Goal: Download file/media

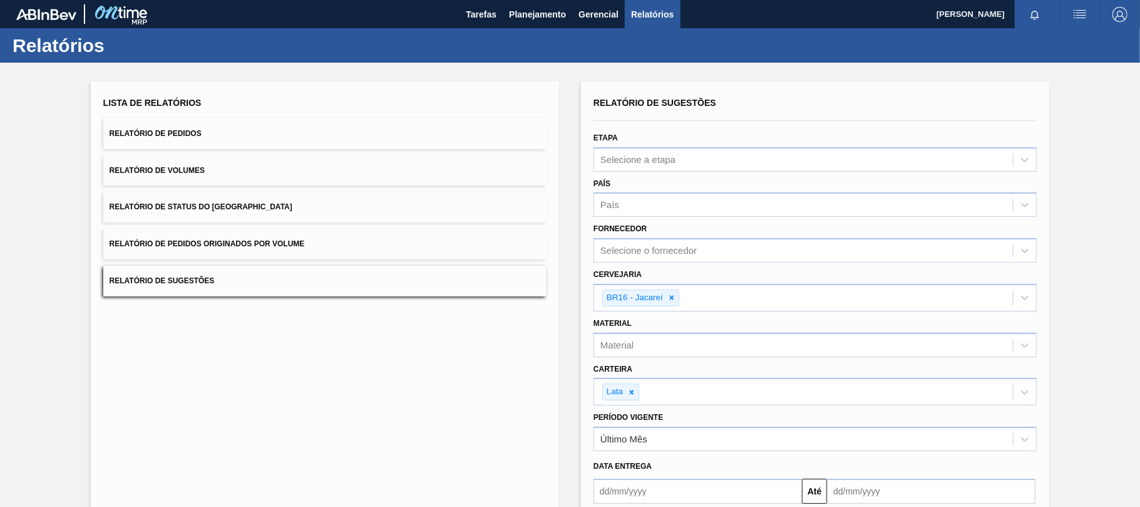
click at [329, 106] on div "Lista de Relatórios" at bounding box center [324, 103] width 443 height 18
click at [296, 131] on button "Relatório de Pedidos" at bounding box center [324, 133] width 443 height 31
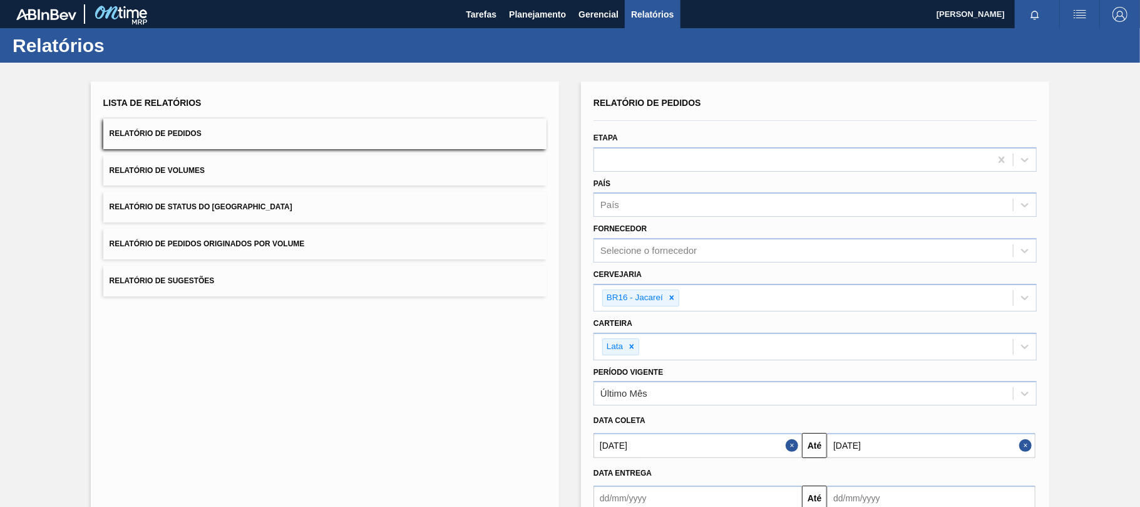
scroll to position [78, 0]
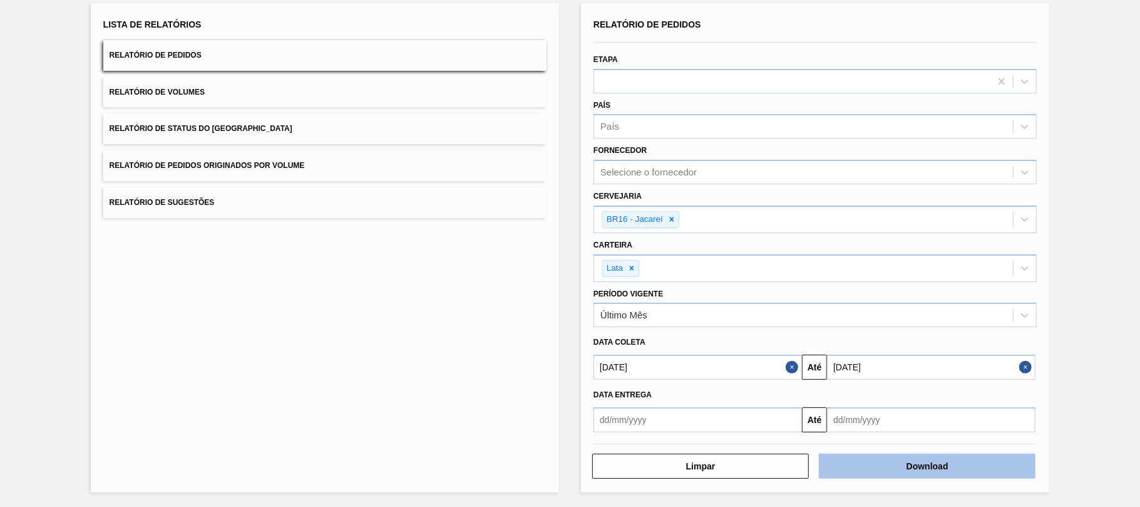
click at [898, 458] on button "Download" at bounding box center [927, 465] width 217 height 25
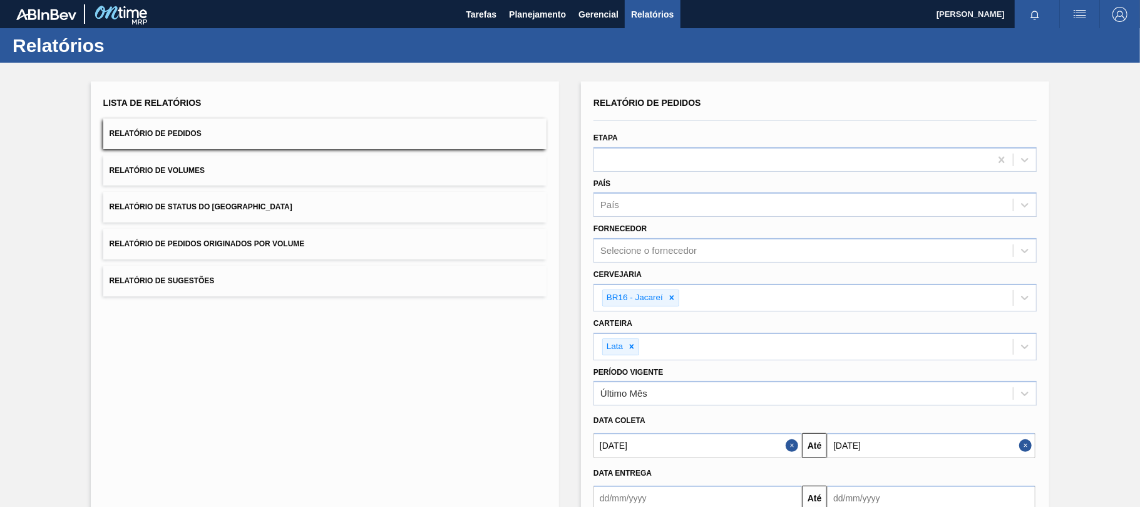
click at [230, 177] on button "Relatório de Volumes" at bounding box center [324, 170] width 443 height 31
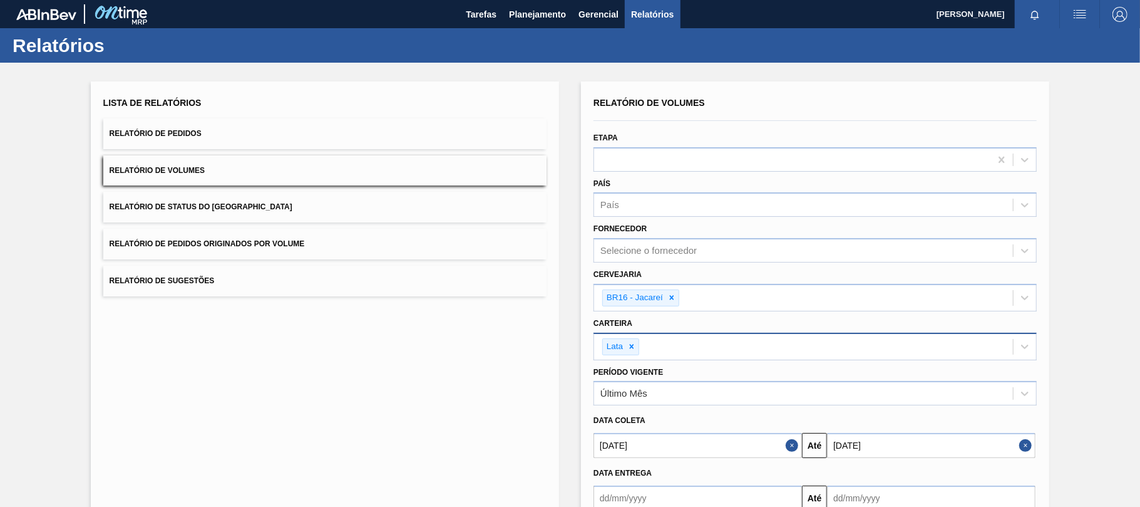
scroll to position [78, 0]
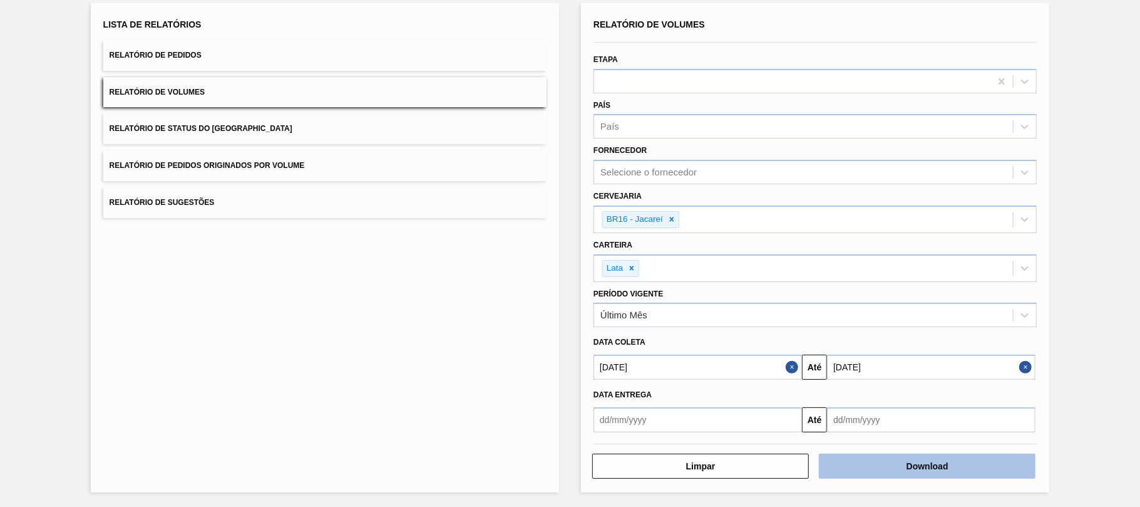
click at [971, 474] on button "Download" at bounding box center [927, 465] width 217 height 25
click at [221, 198] on button "Relatório de Sugestões" at bounding box center [324, 202] width 443 height 31
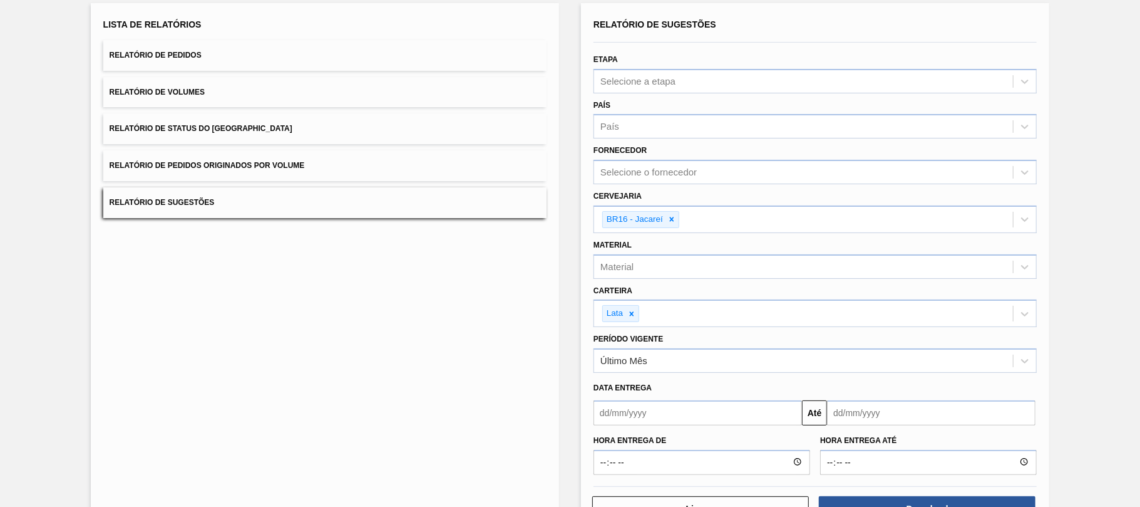
scroll to position [121, 0]
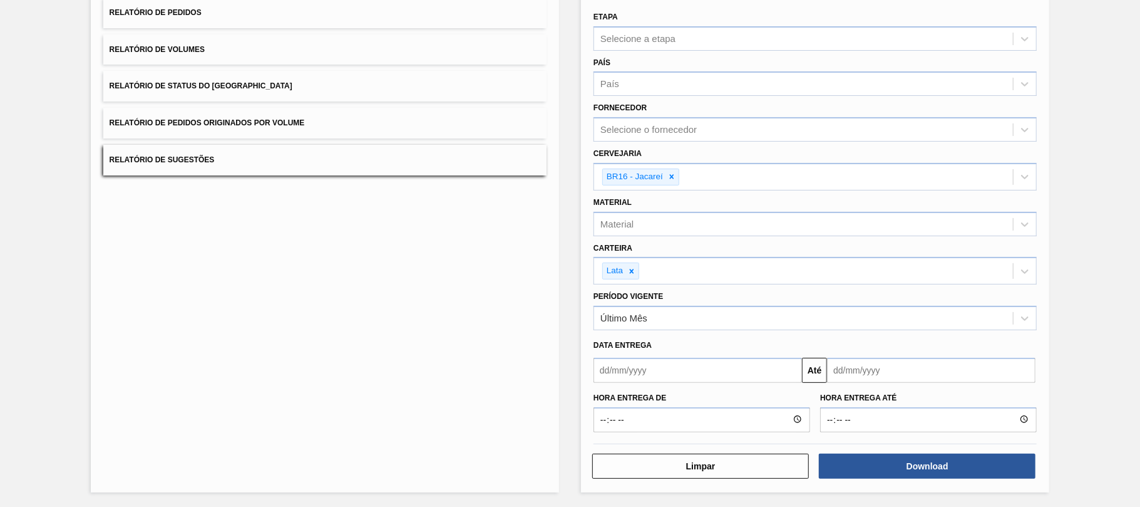
click at [631, 373] on input "text" at bounding box center [698, 370] width 209 height 25
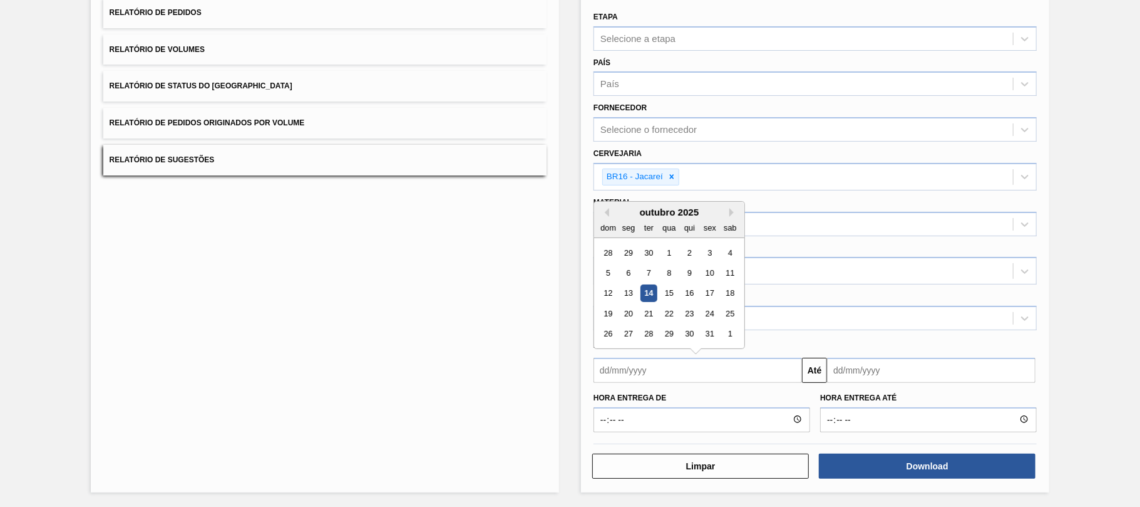
type input "[DATE]"
click at [850, 371] on input "text" at bounding box center [931, 370] width 209 height 25
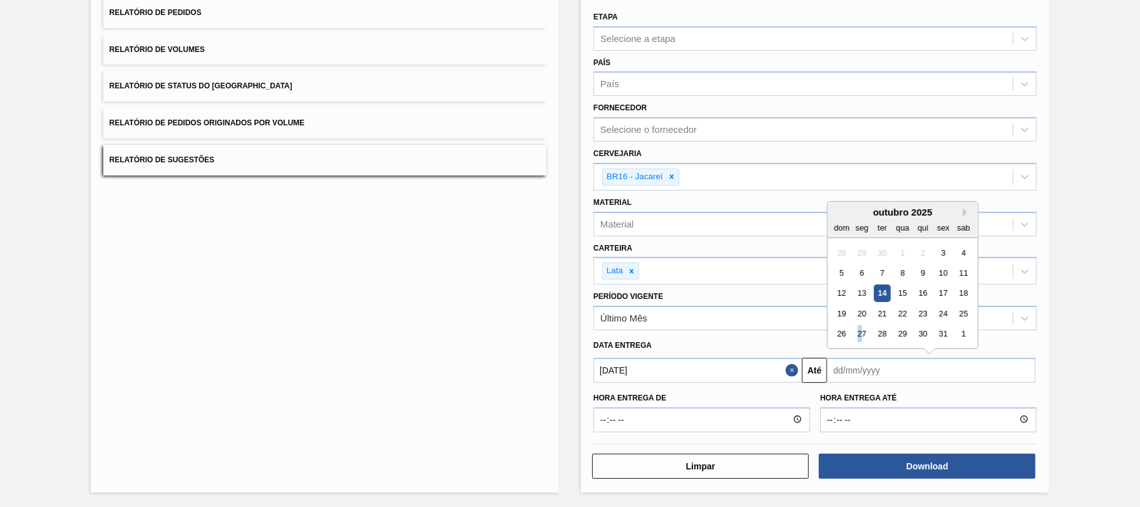
click at [859, 336] on div "27" at bounding box center [862, 333] width 17 height 17
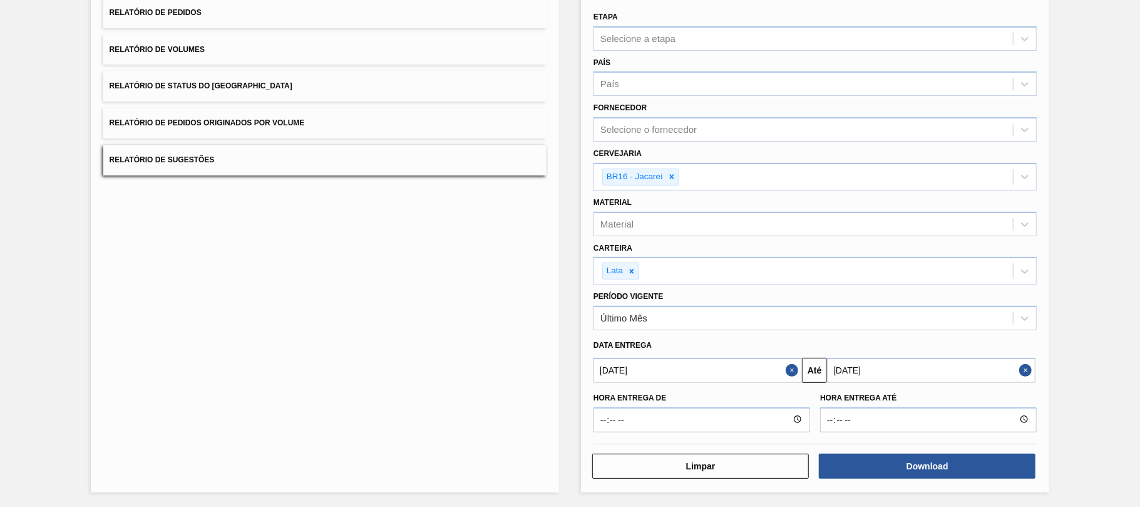
click at [890, 374] on input "[DATE]" at bounding box center [931, 370] width 209 height 25
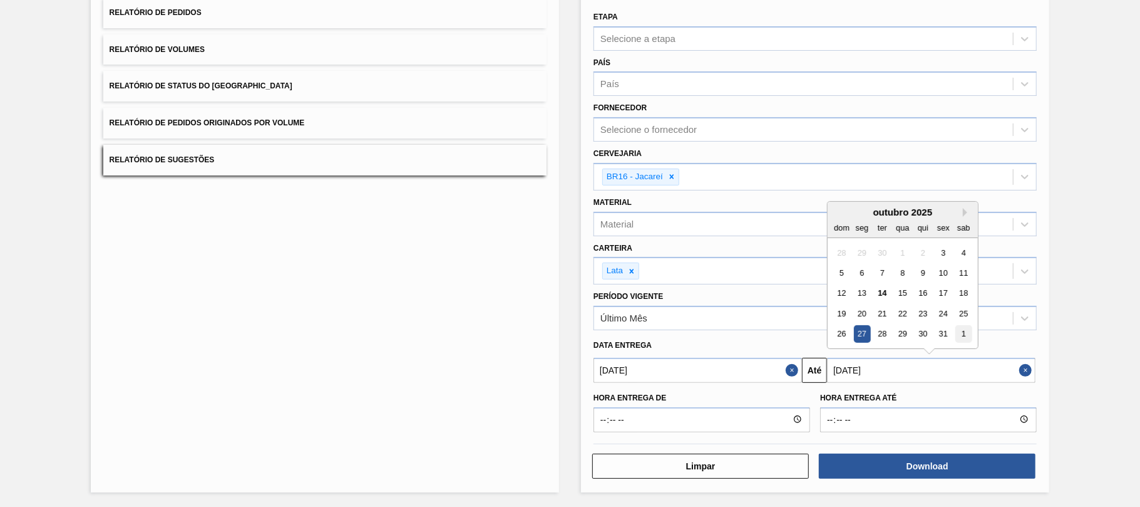
click at [960, 333] on div "1" at bounding box center [963, 333] width 17 height 17
type input "[DATE]"
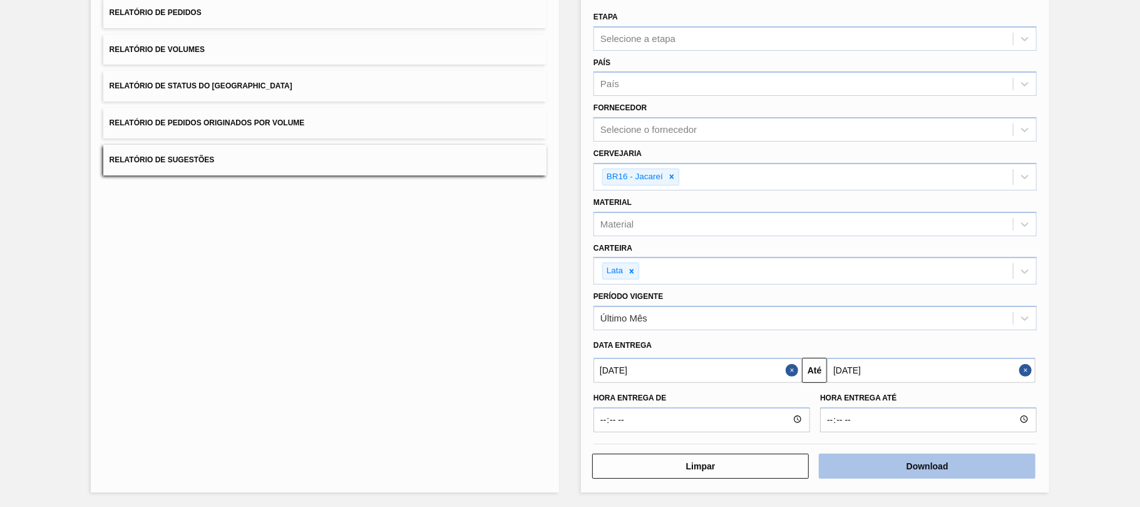
click at [884, 460] on button "Download" at bounding box center [927, 465] width 217 height 25
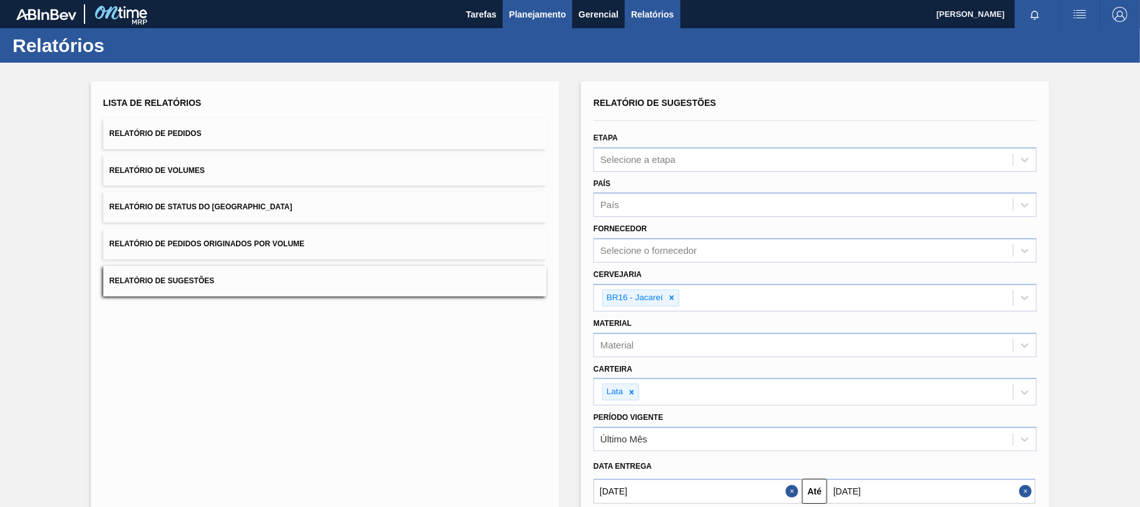
click at [539, 23] on button "Planejamento" at bounding box center [538, 14] width 70 height 28
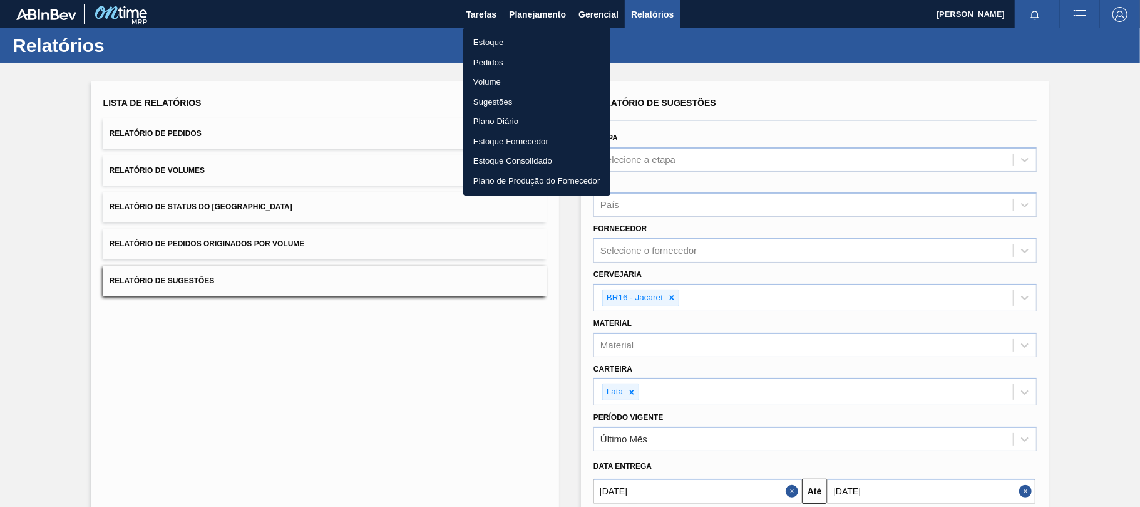
click at [507, 40] on li "Estoque" at bounding box center [536, 43] width 147 height 20
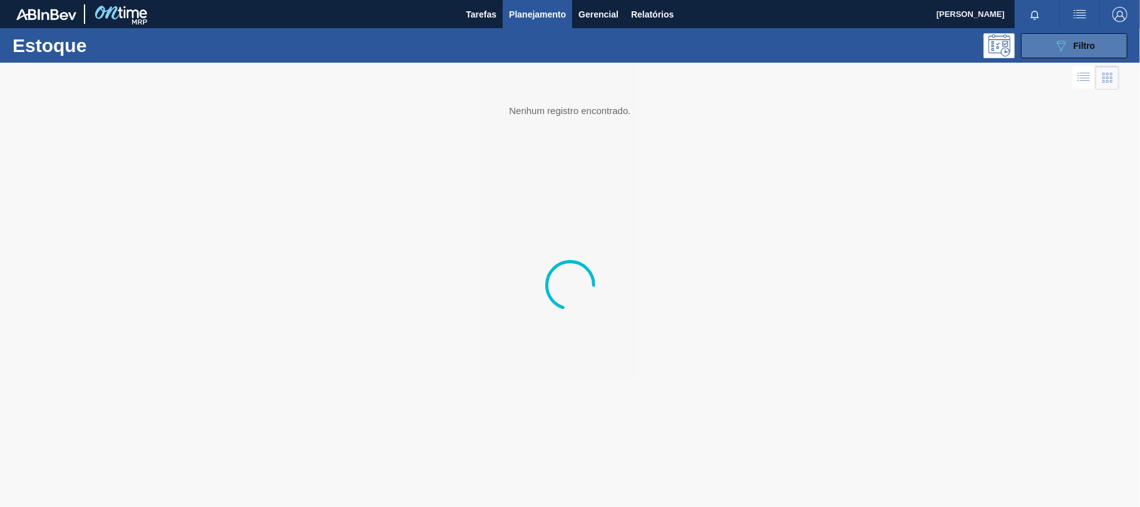
click at [1083, 41] on span "Filtro" at bounding box center [1085, 46] width 22 height 10
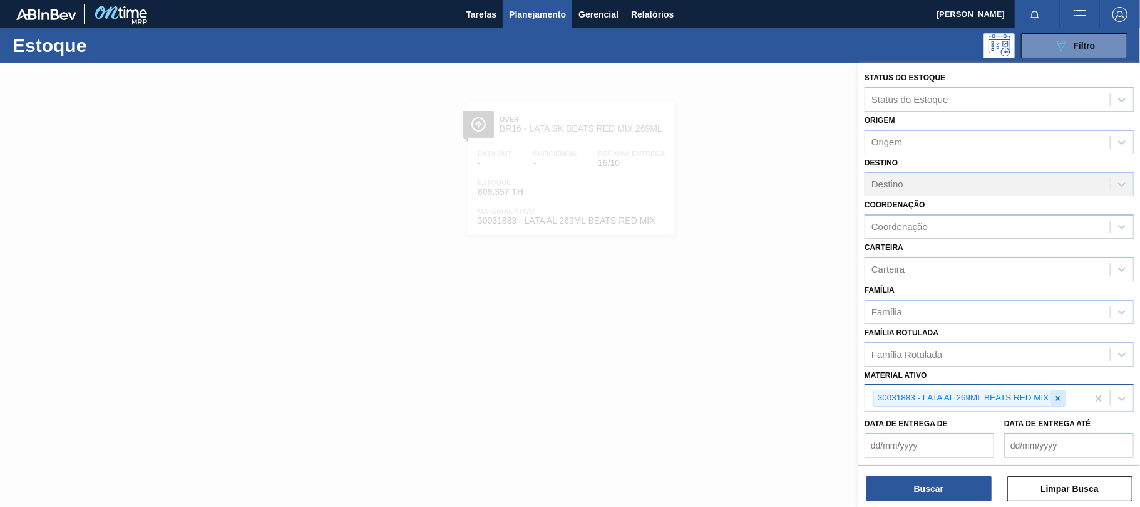
click at [1060, 396] on icon at bounding box center [1058, 398] width 4 height 4
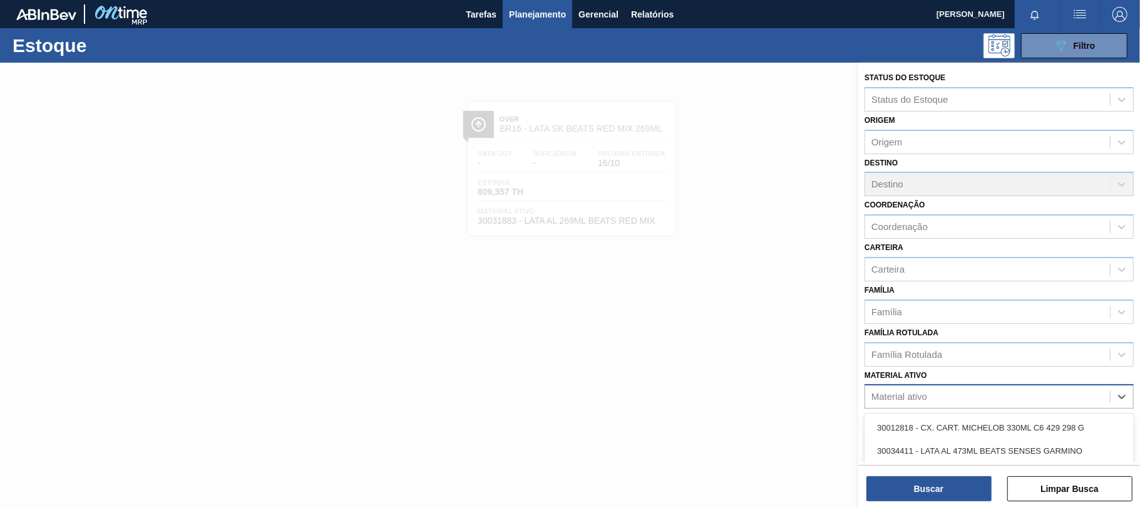
drag, startPoint x: 934, startPoint y: 393, endPoint x: 919, endPoint y: 397, distance: 15.5
click at [932, 394] on div "Material ativo" at bounding box center [987, 397] width 245 height 18
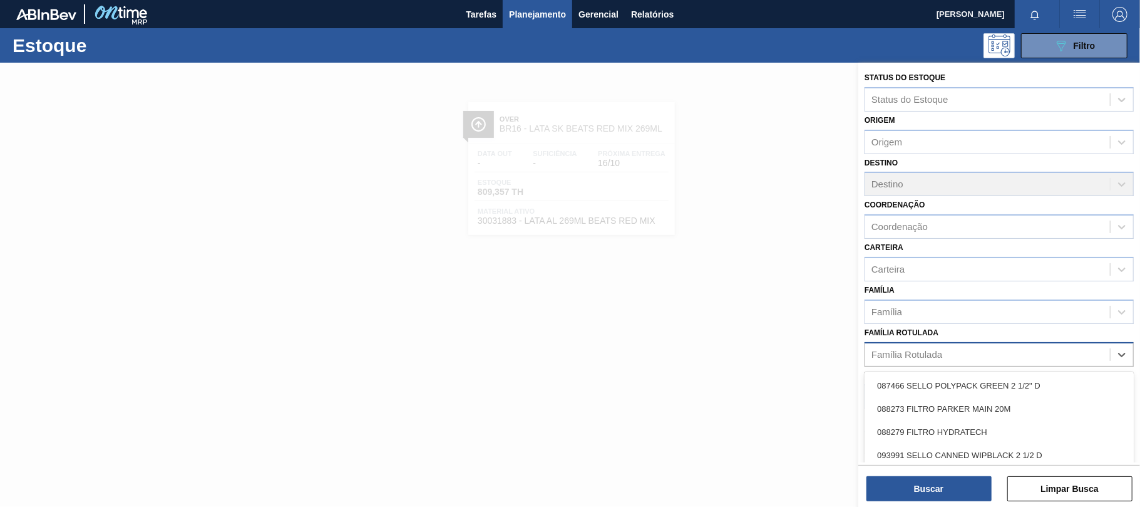
click at [925, 354] on div "Família Rotulada" at bounding box center [907, 354] width 71 height 11
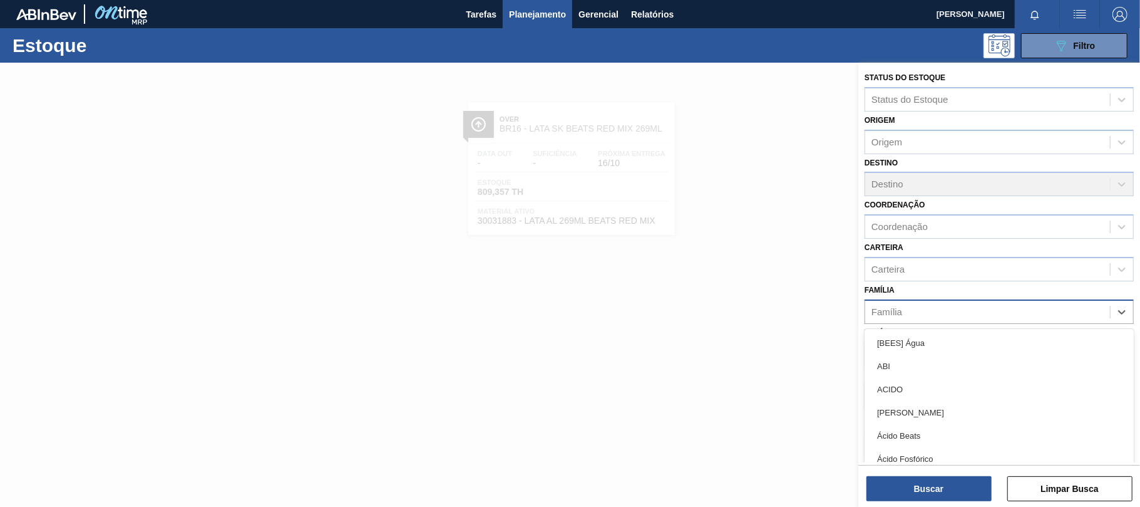
click at [907, 316] on div "Família" at bounding box center [987, 311] width 245 height 18
click at [912, 311] on div "Família" at bounding box center [987, 311] width 245 height 18
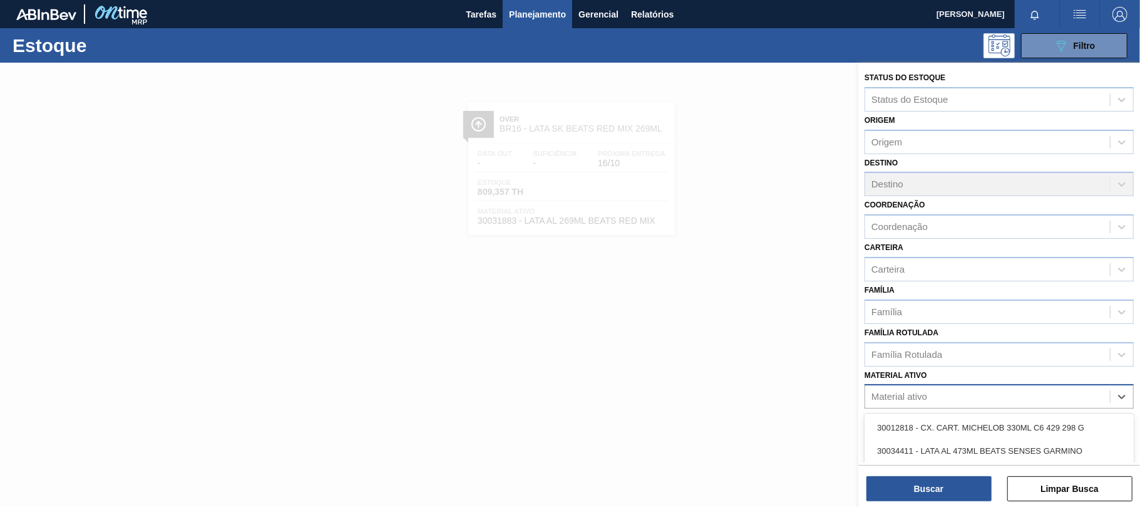
click at [908, 388] on div "Material ativo" at bounding box center [987, 397] width 245 height 18
paste ativo "30007684"
type ativo "30007684"
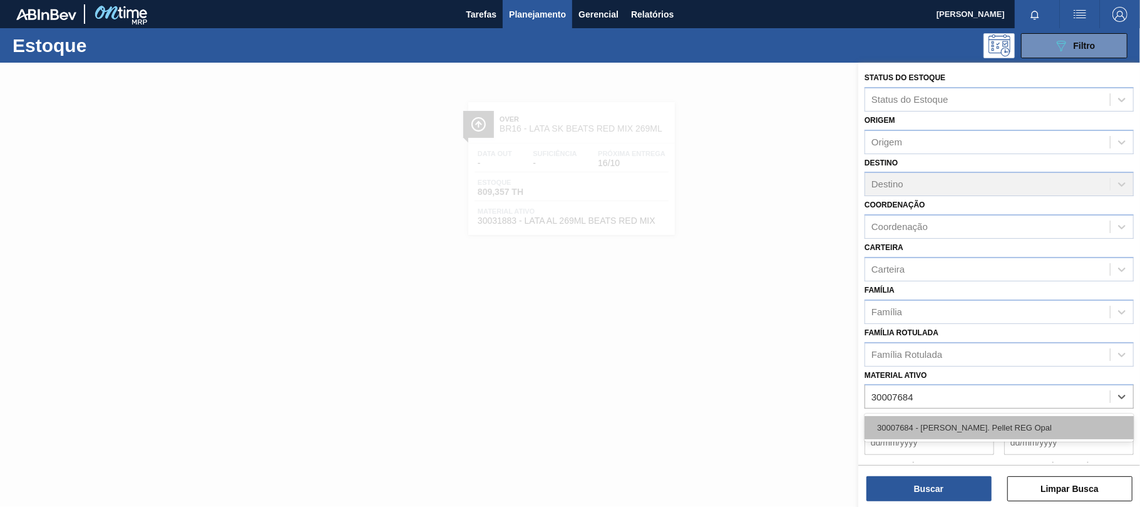
click at [937, 430] on div "30007684 - [PERSON_NAME]. Pellet REG Opal" at bounding box center [999, 427] width 269 height 23
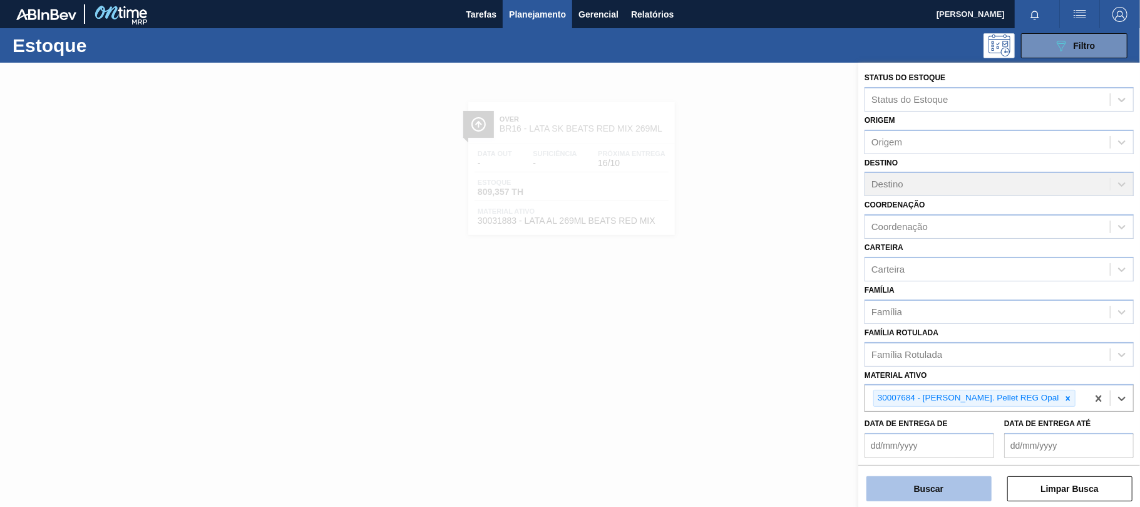
click at [934, 473] on div "Buscar Limpar Busca" at bounding box center [999, 482] width 282 height 35
click at [932, 476] on button "Buscar" at bounding box center [929, 488] width 125 height 25
